Goal: Communication & Community: Connect with others

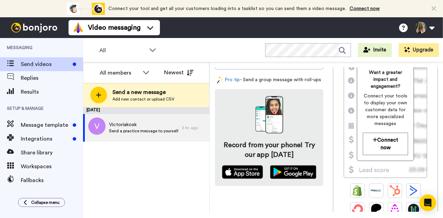
scroll to position [109, 0]
click at [146, 179] on div "[DATE] Victoriakosk Send a practice message to yourself 3 hr. ago" at bounding box center [146, 160] width 126 height 107
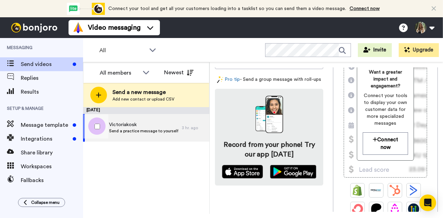
click at [134, 140] on div "Victoriakosk Send a practice message to yourself" at bounding box center [132, 128] width 99 height 28
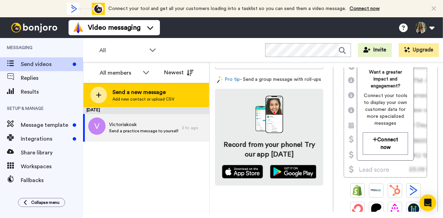
click at [139, 101] on span "Add new contact or upload CSV" at bounding box center [143, 99] width 62 height 6
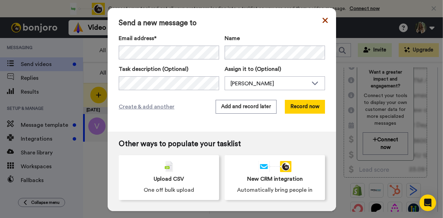
click at [322, 22] on icon at bounding box center [324, 20] width 5 height 8
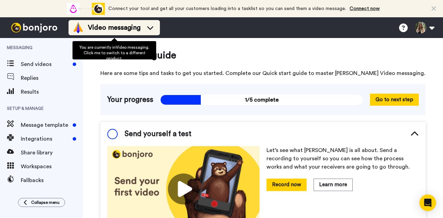
click at [126, 31] on span "Video messaging" at bounding box center [114, 28] width 53 height 10
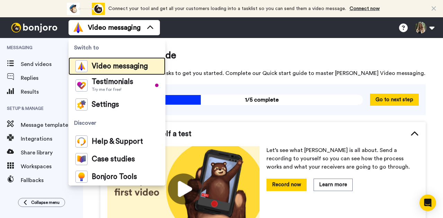
click at [109, 67] on span "Video messaging" at bounding box center [120, 66] width 56 height 7
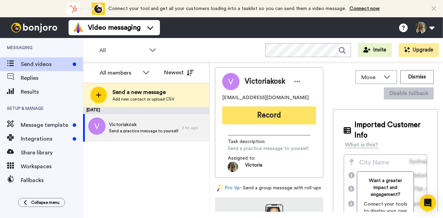
click at [255, 111] on button "Record" at bounding box center [269, 115] width 94 height 18
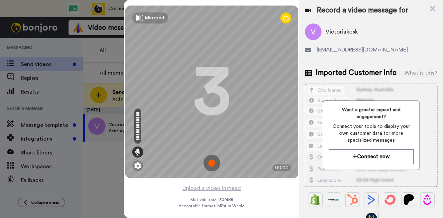
click at [206, 166] on img at bounding box center [211, 163] width 17 height 17
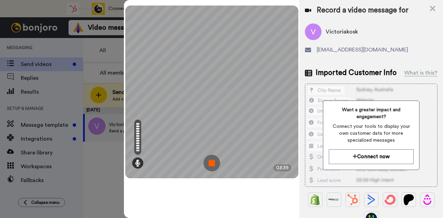
click at [218, 164] on img at bounding box center [211, 163] width 17 height 17
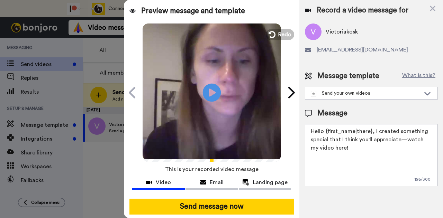
click at [208, 95] on icon "Play/Pause" at bounding box center [212, 92] width 18 height 33
click at [432, 8] on icon at bounding box center [432, 9] width 6 height 6
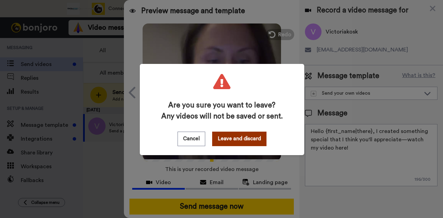
click at [232, 134] on button "Leave and discard" at bounding box center [239, 139] width 54 height 15
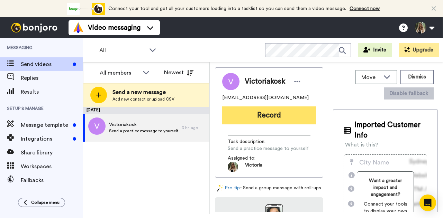
click at [259, 123] on button "Record" at bounding box center [269, 115] width 94 height 18
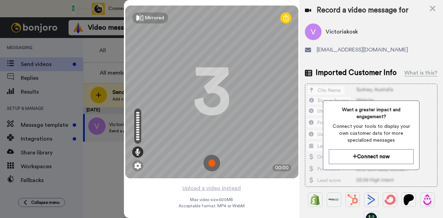
click at [208, 160] on img at bounding box center [211, 163] width 17 height 17
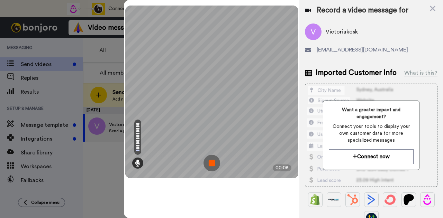
click at [211, 166] on img at bounding box center [211, 163] width 17 height 17
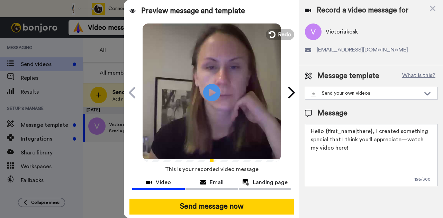
scroll to position [48, 0]
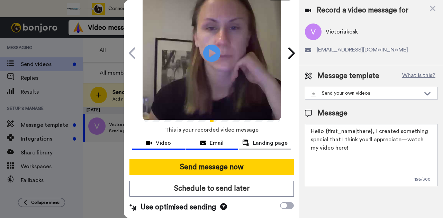
click at [213, 139] on span "Email" at bounding box center [217, 143] width 14 height 8
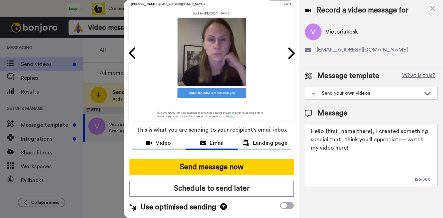
scroll to position [48, 0]
click at [258, 140] on button "Landing page" at bounding box center [265, 144] width 53 height 13
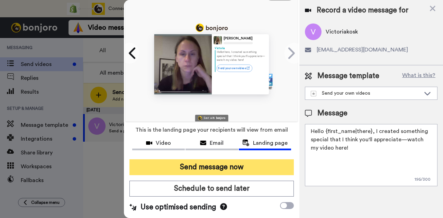
click at [254, 162] on button "Send message now" at bounding box center [211, 167] width 164 height 16
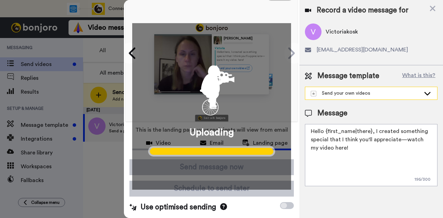
click at [355, 91] on div "Send your own videos" at bounding box center [365, 93] width 110 height 7
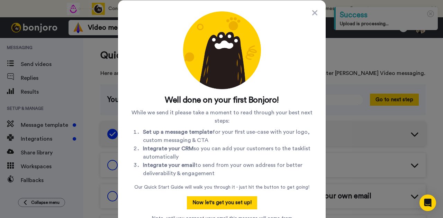
scroll to position [22, 0]
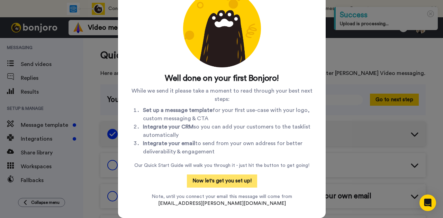
click at [226, 186] on button "Now let's get you set up!" at bounding box center [222, 181] width 70 height 13
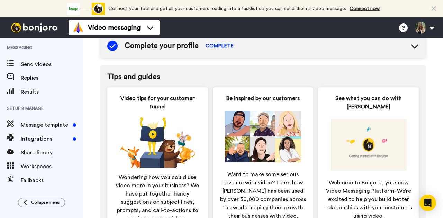
scroll to position [361, 0]
